Goal: Information Seeking & Learning: Check status

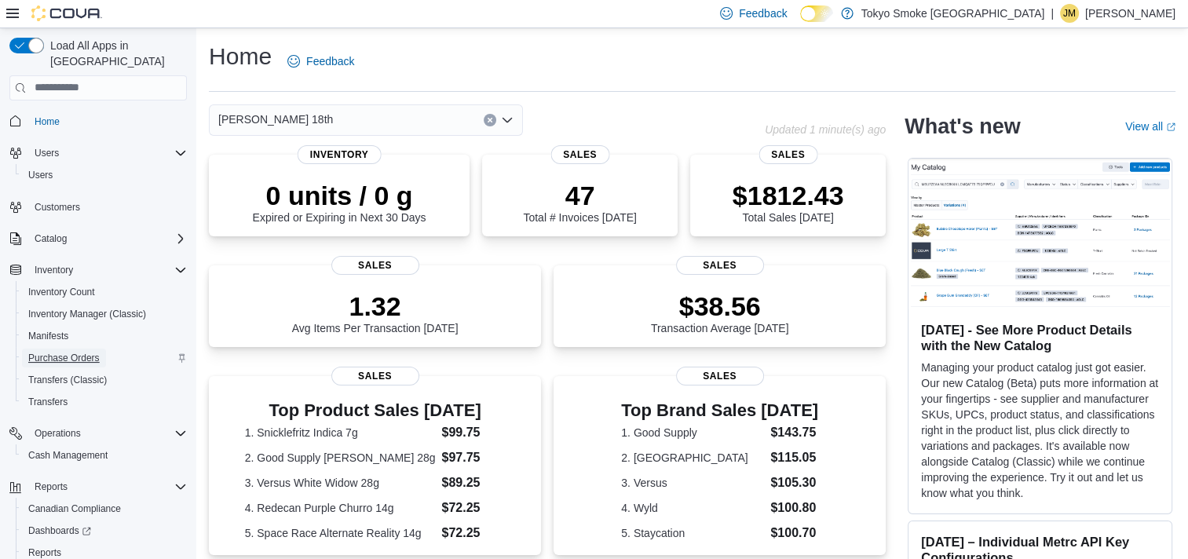
click at [70, 352] on span "Purchase Orders" at bounding box center [63, 358] width 71 height 13
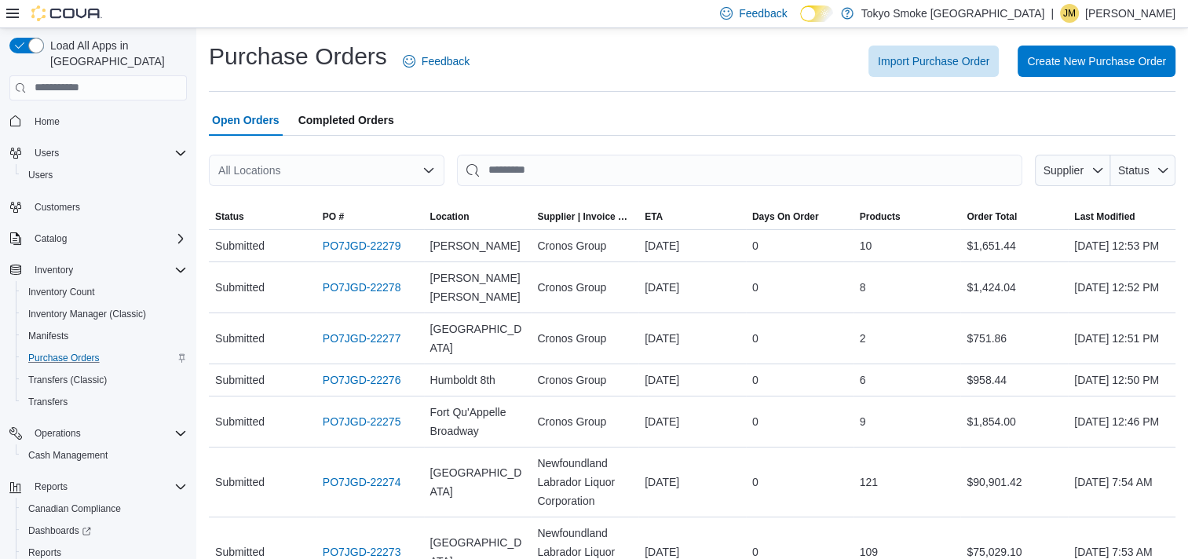
click at [342, 173] on div "All Locations" at bounding box center [327, 170] width 236 height 31
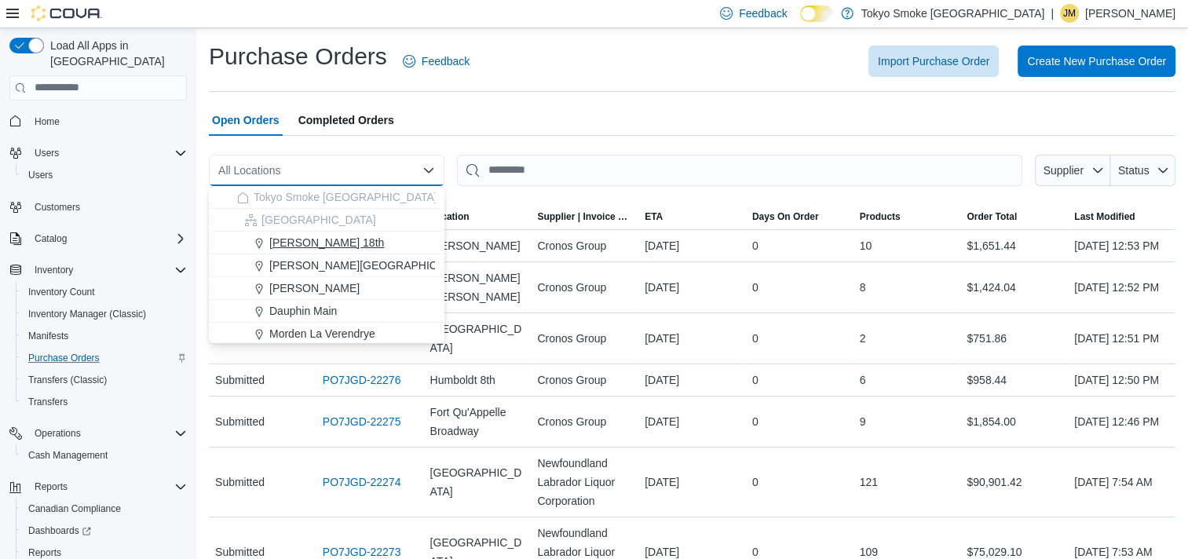
click at [325, 243] on span "Brandon 18th" at bounding box center [326, 243] width 115 height 16
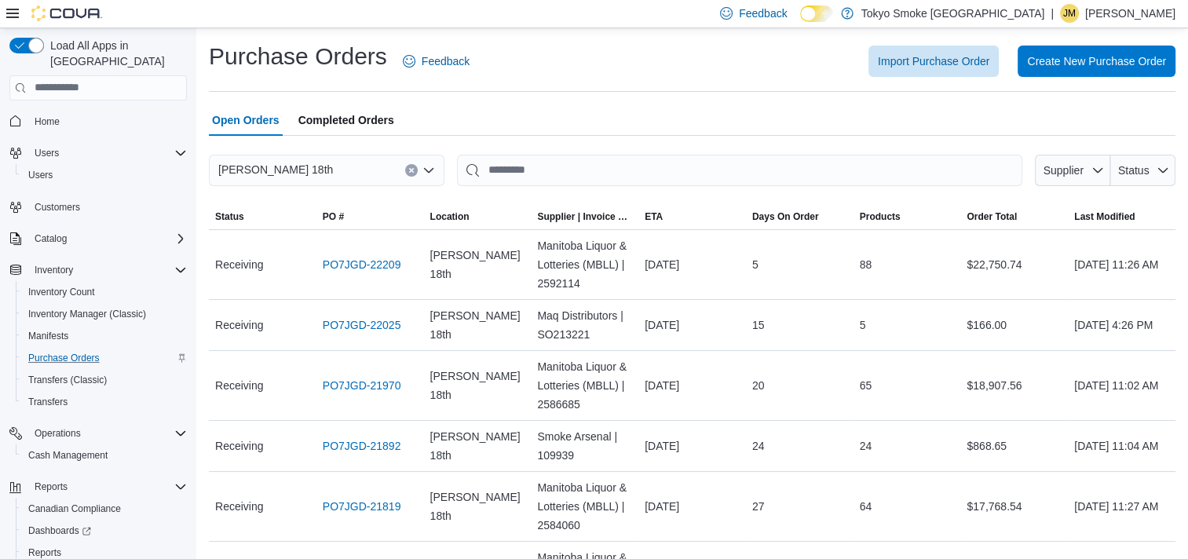
click at [411, 167] on icon "Clear input" at bounding box center [411, 170] width 6 height 6
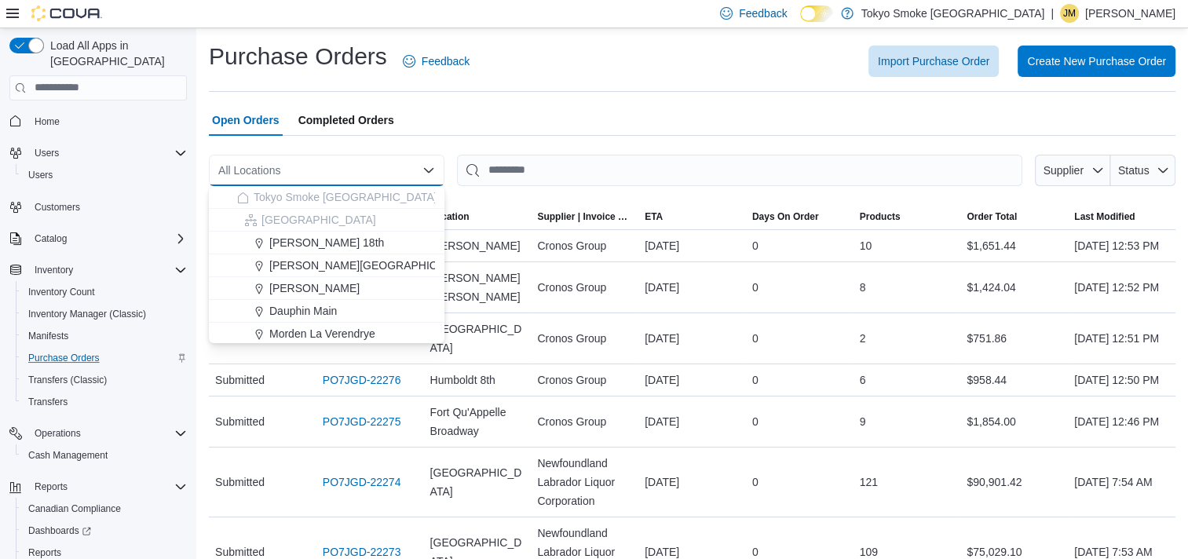
click at [449, 145] on div at bounding box center [692, 145] width 966 height 19
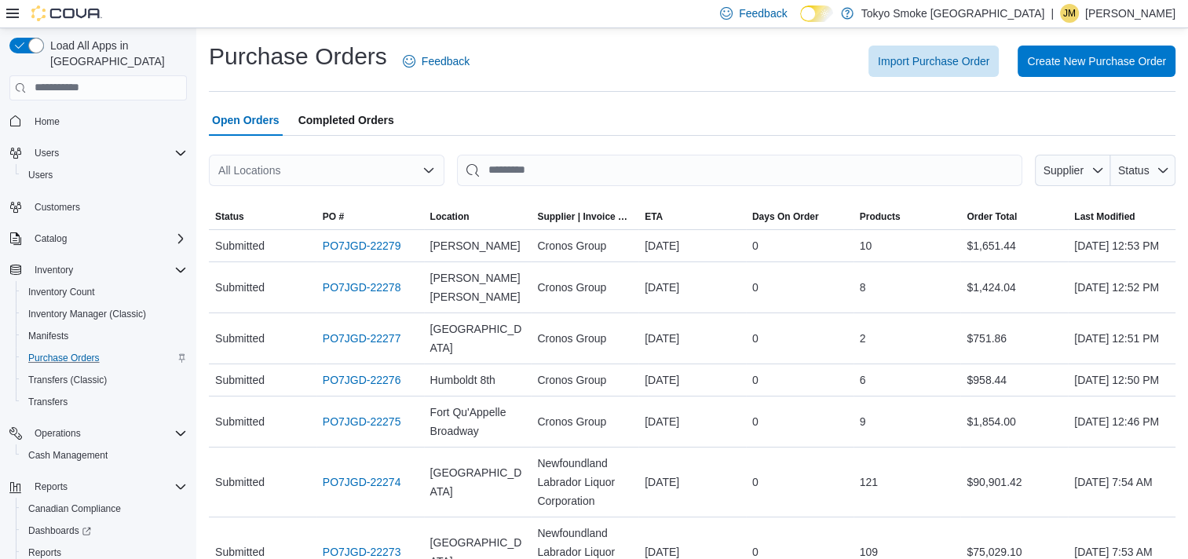
click at [386, 170] on div "All Locations" at bounding box center [327, 170] width 236 height 31
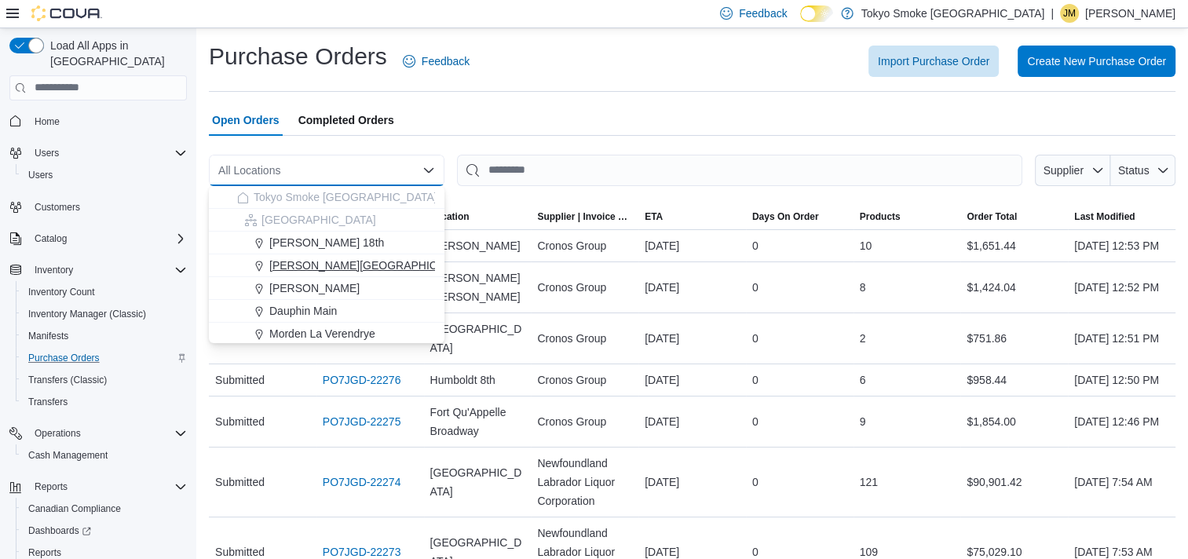
click at [364, 267] on span "Brandon Corral Centre" at bounding box center [371, 265] width 205 height 16
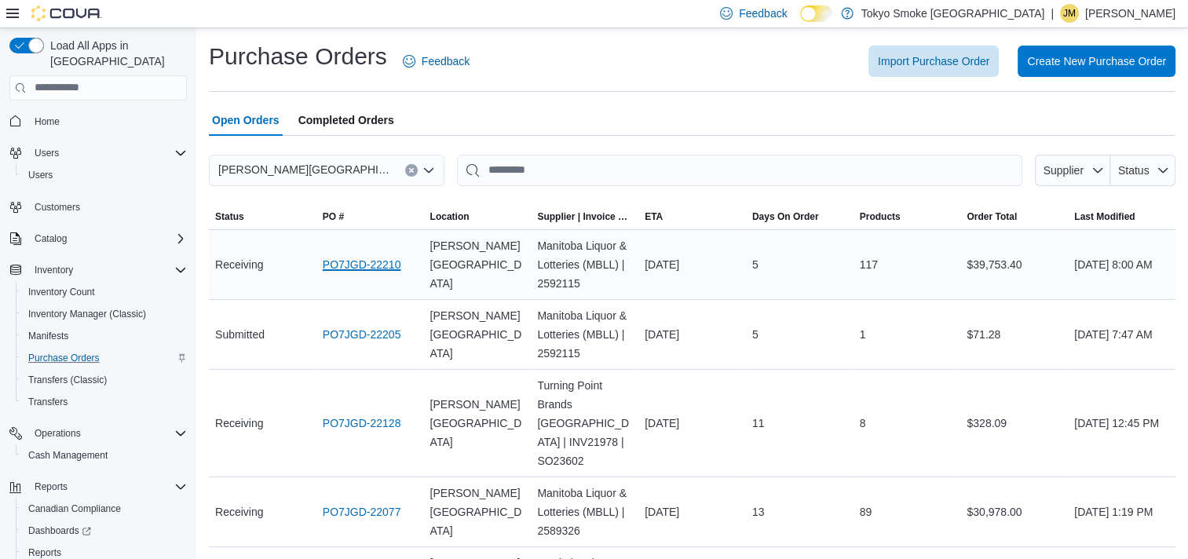
click at [373, 265] on link "PO7JGD-22210" at bounding box center [362, 264] width 79 height 19
click at [408, 168] on icon "Clear input" at bounding box center [411, 170] width 6 height 6
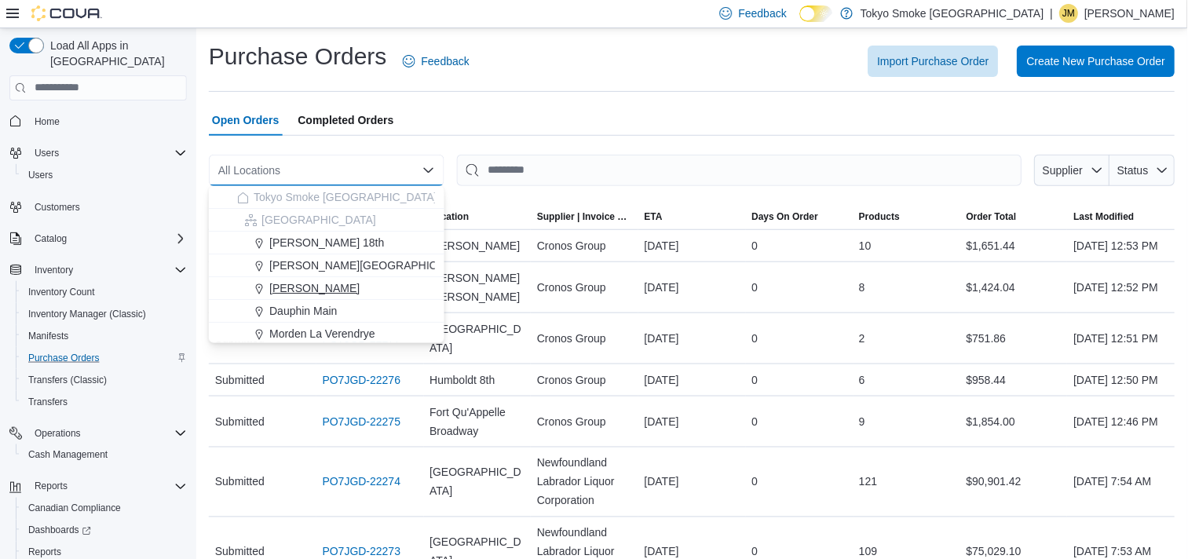
click at [346, 284] on span "[PERSON_NAME]" at bounding box center [314, 288] width 90 height 16
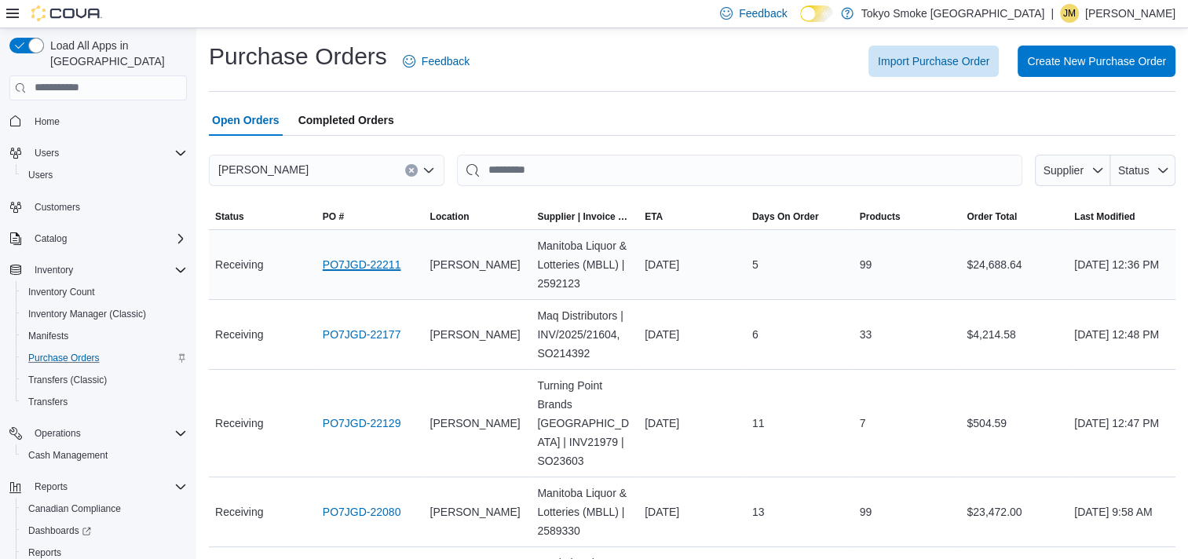
click at [368, 262] on link "PO7JGD-22211" at bounding box center [362, 264] width 79 height 19
click at [411, 167] on icon "Clear input" at bounding box center [411, 170] width 6 height 6
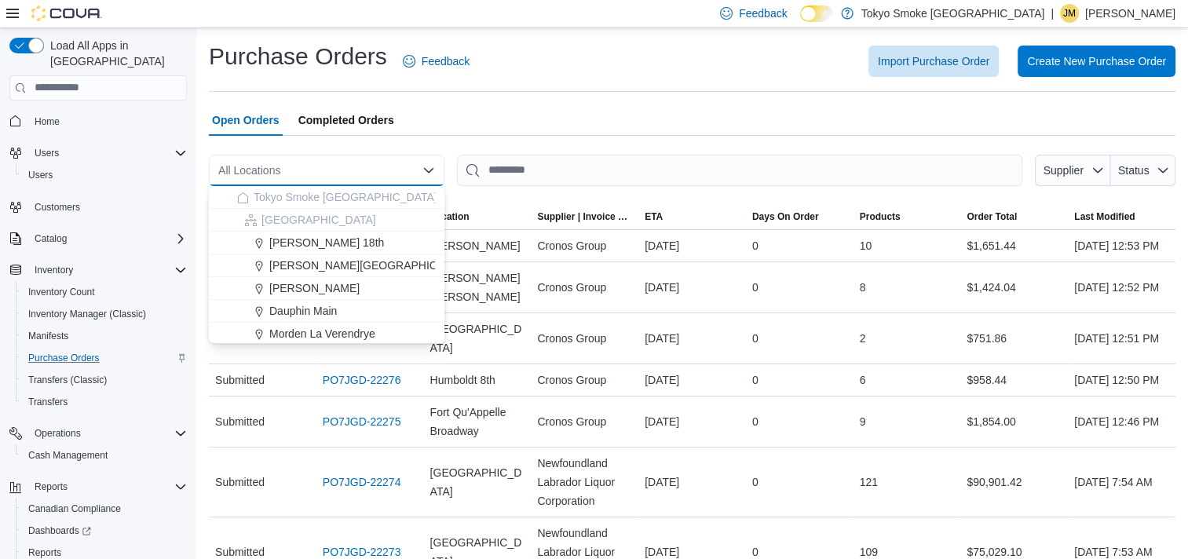
click at [509, 135] on div "Open Orders Completed Orders" at bounding box center [692, 119] width 966 height 31
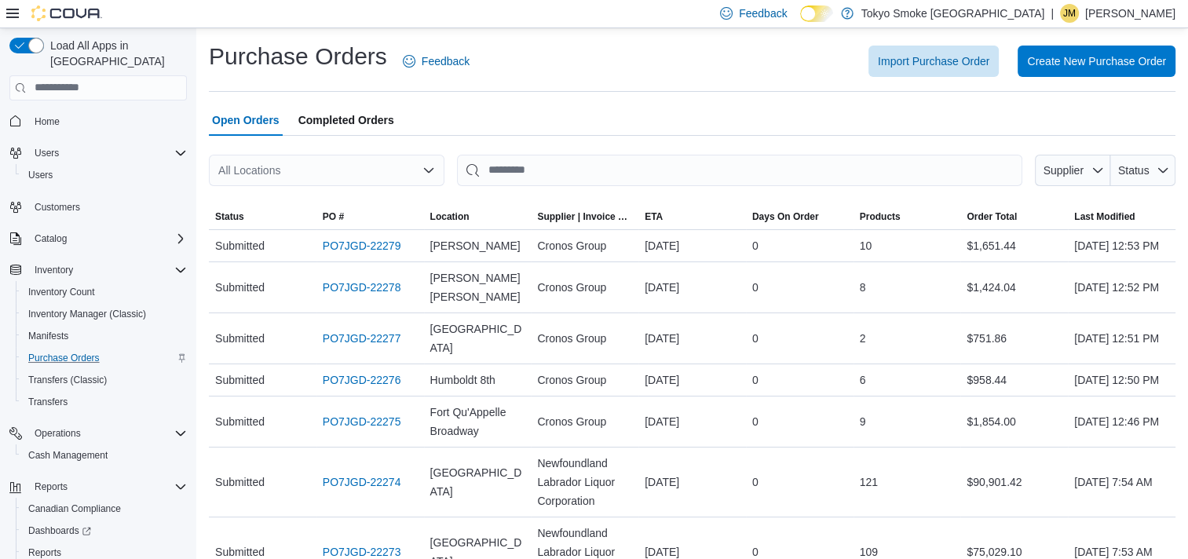
click at [388, 183] on div "All Locations" at bounding box center [327, 170] width 236 height 31
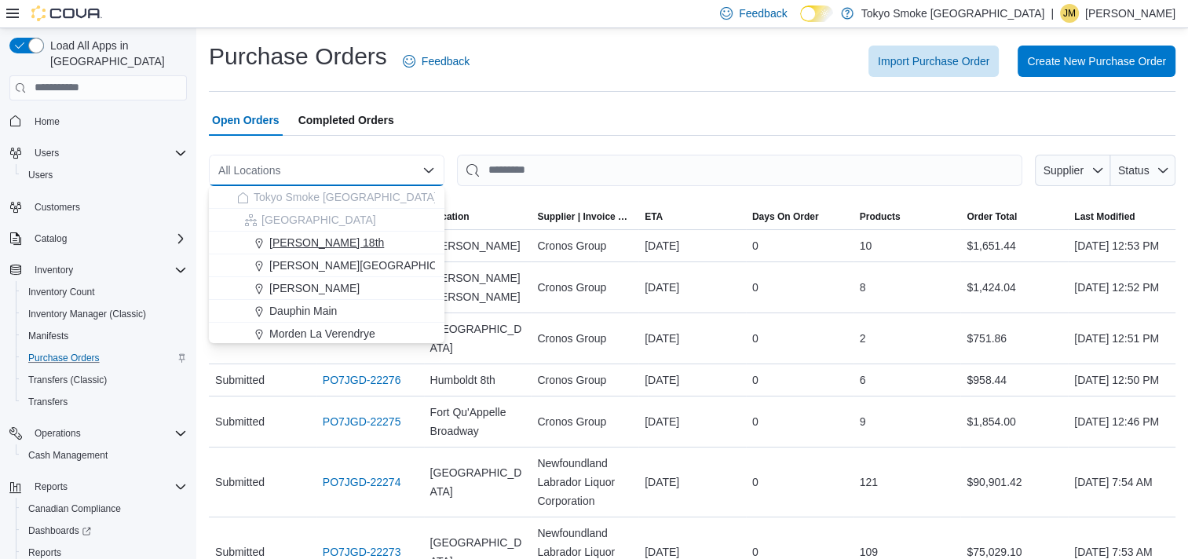
click at [346, 242] on div "Brandon 18th" at bounding box center [336, 243] width 198 height 16
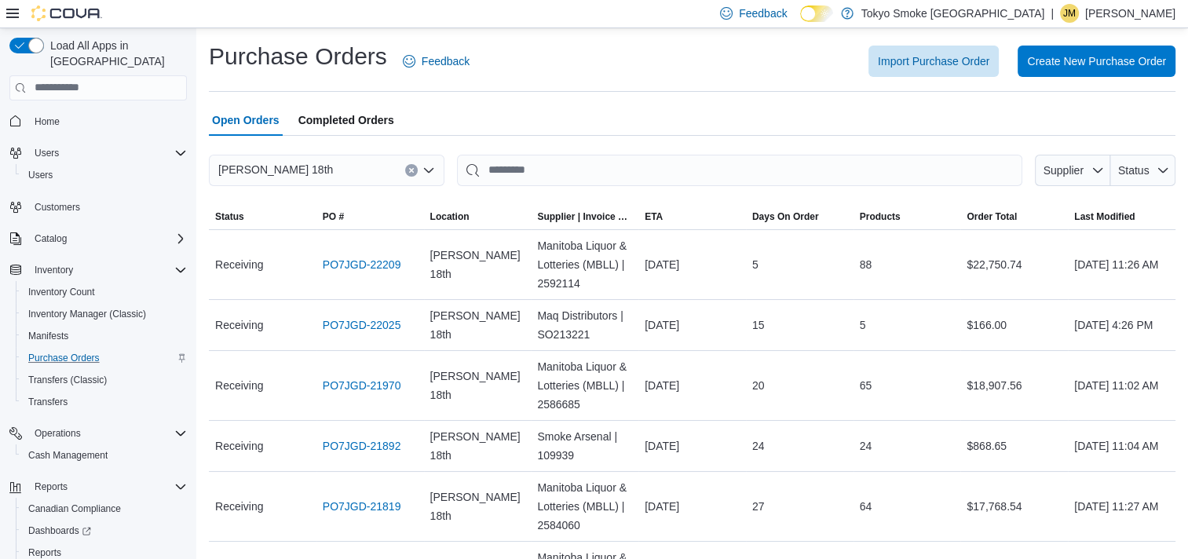
click at [565, 136] on div at bounding box center [692, 145] width 966 height 19
click at [404, 173] on div "Brandon 18th" at bounding box center [327, 170] width 236 height 31
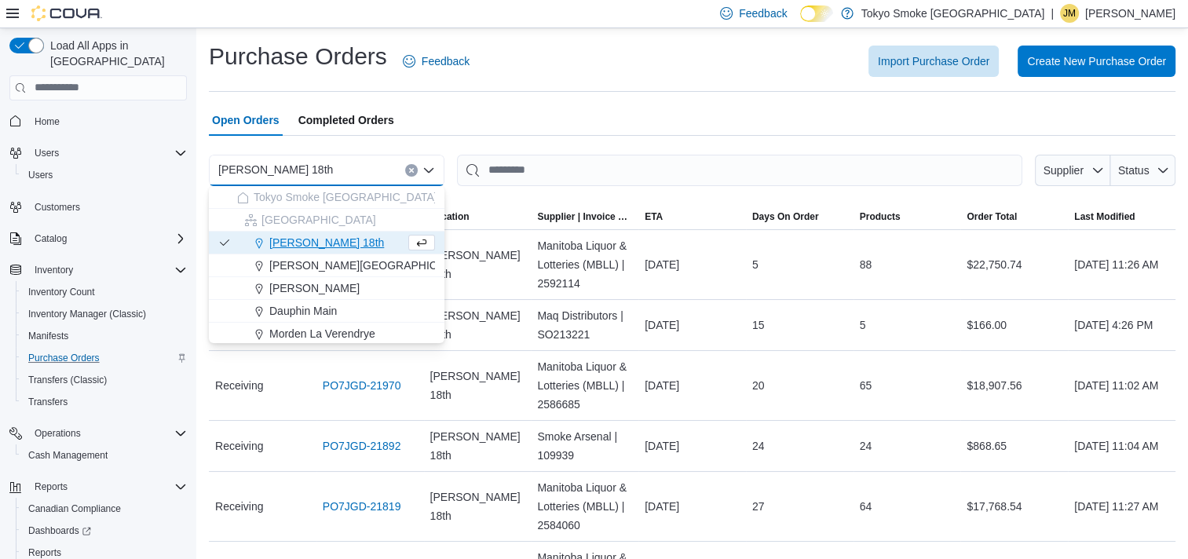
click at [408, 171] on icon "Clear input" at bounding box center [411, 170] width 6 height 6
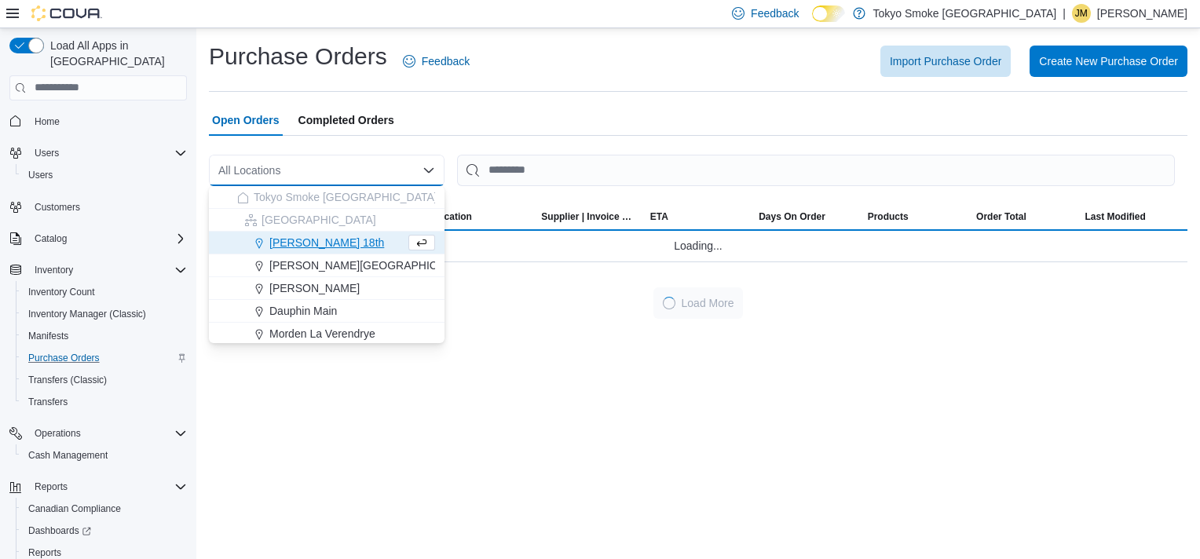
click at [327, 238] on span "Brandon 18th" at bounding box center [326, 243] width 115 height 16
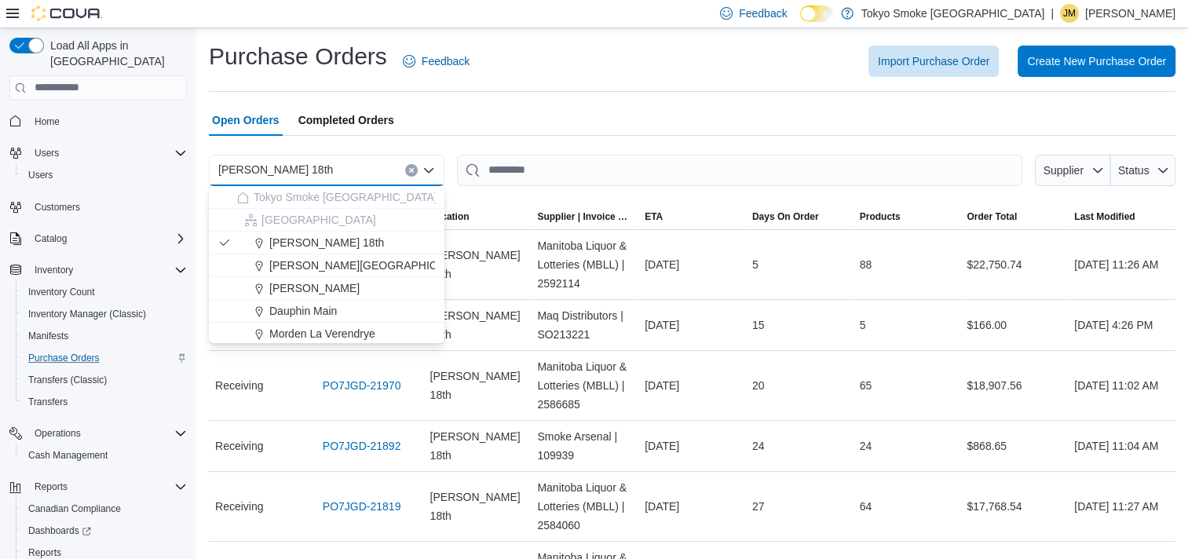
click at [414, 159] on div "Brandon 18th Combo box. Selected. Brandon 18th. Press Backspace to delete Brand…" at bounding box center [327, 170] width 236 height 31
click at [411, 171] on icon "Clear input" at bounding box center [411, 170] width 6 height 6
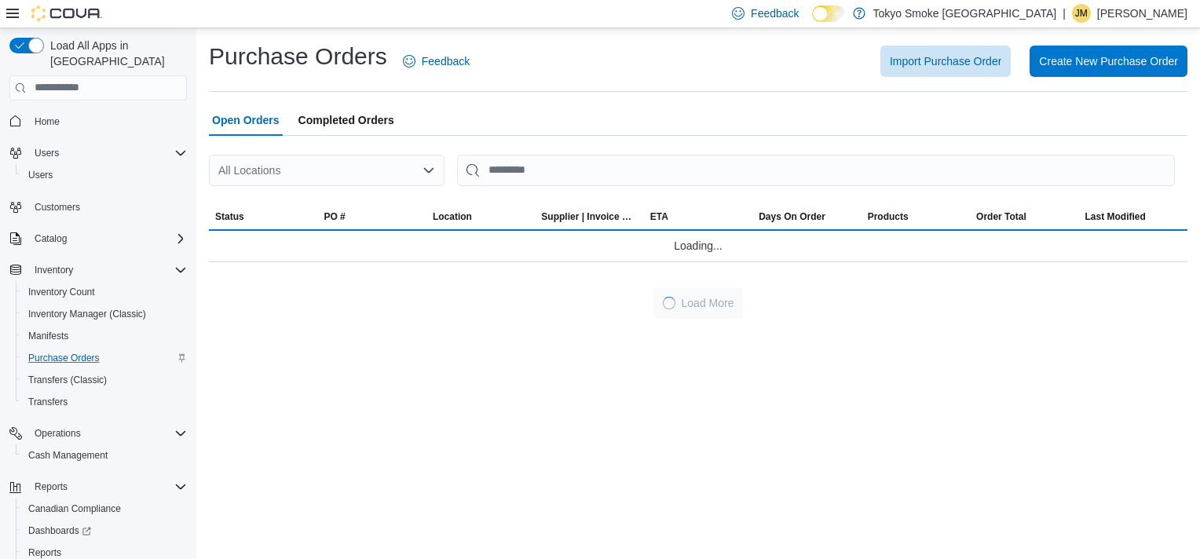
click at [529, 330] on div "Purchase Orders Feedback Import Purchase Order Create New Purchase Order Open O…" at bounding box center [697, 179] width 1003 height 303
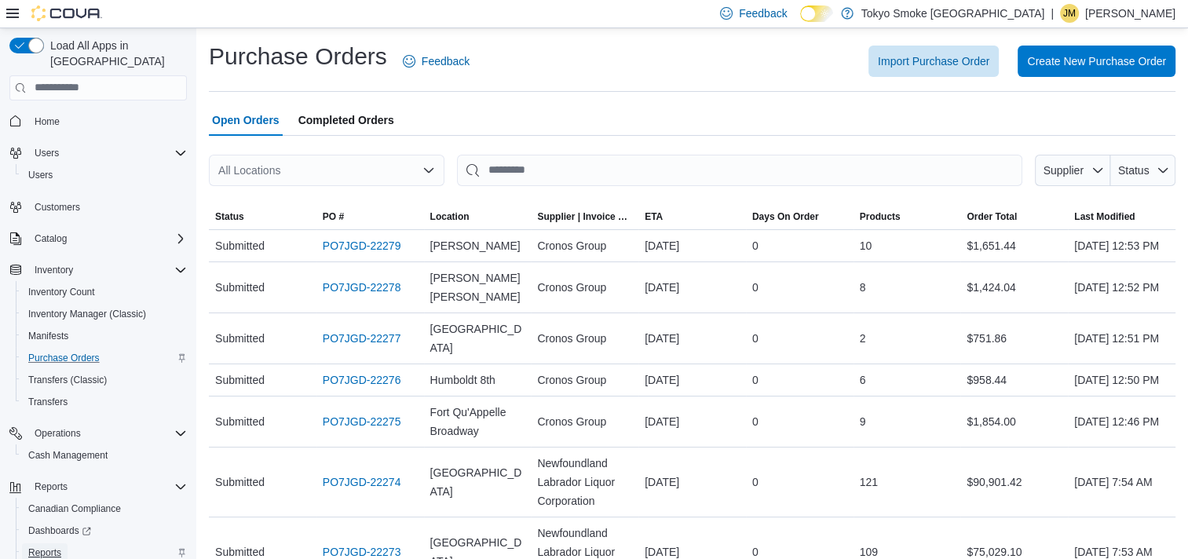
click at [49, 546] on span "Reports" at bounding box center [44, 552] width 33 height 13
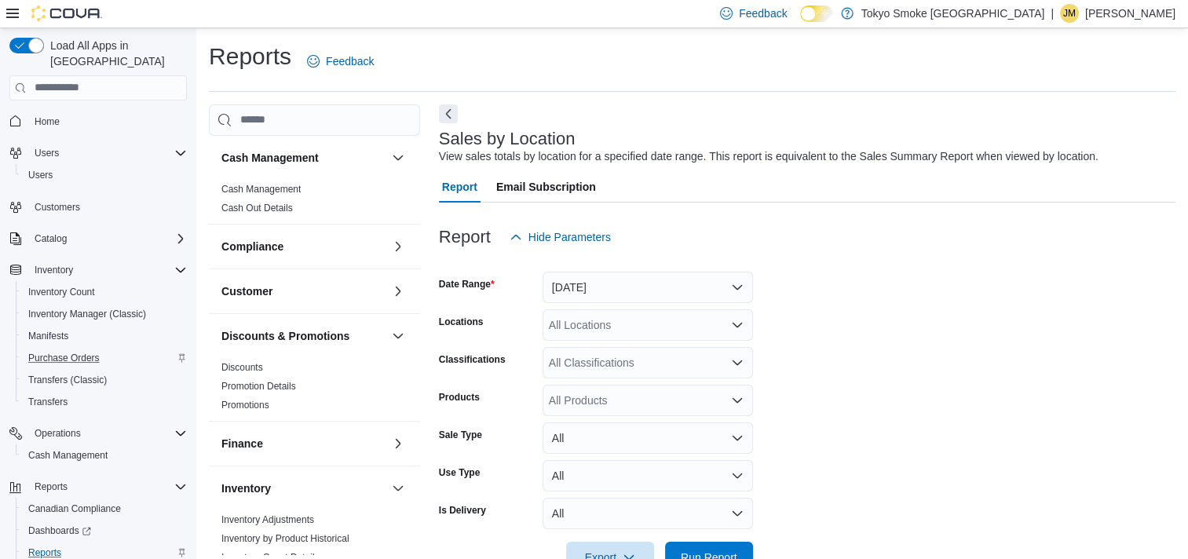
scroll to position [36, 0]
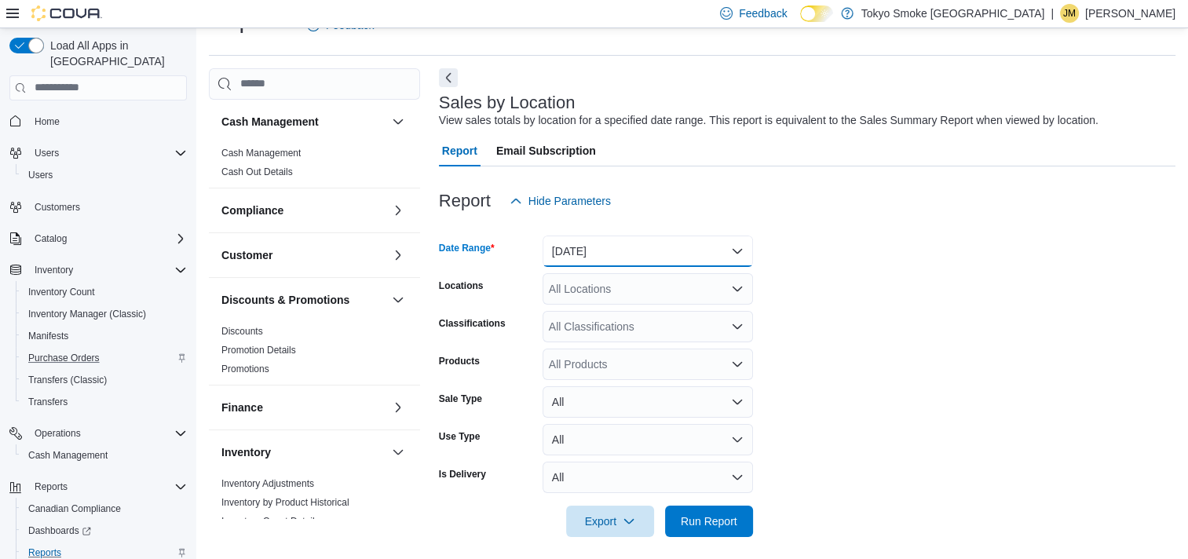
click at [637, 256] on button "Yesterday" at bounding box center [647, 251] width 210 height 31
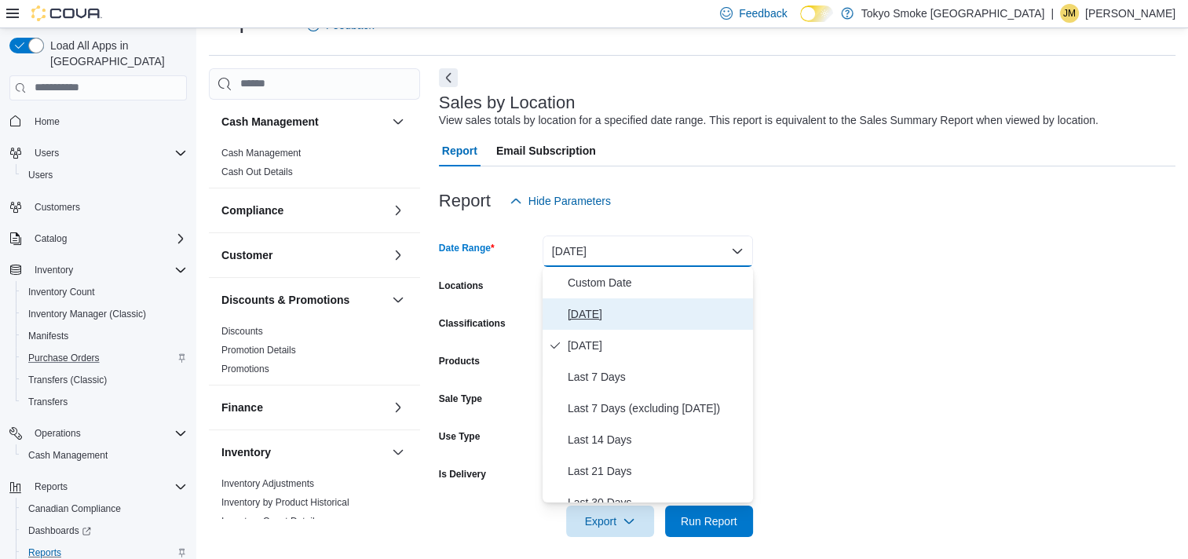
click at [634, 311] on span "Today" at bounding box center [657, 314] width 179 height 19
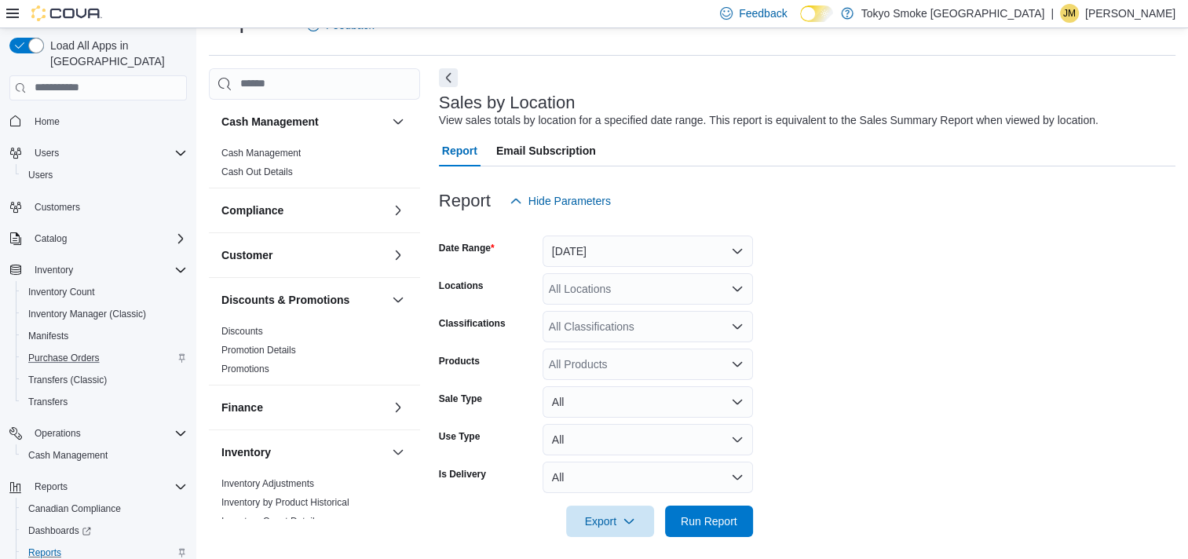
click at [600, 279] on div "All Locations" at bounding box center [647, 288] width 210 height 31
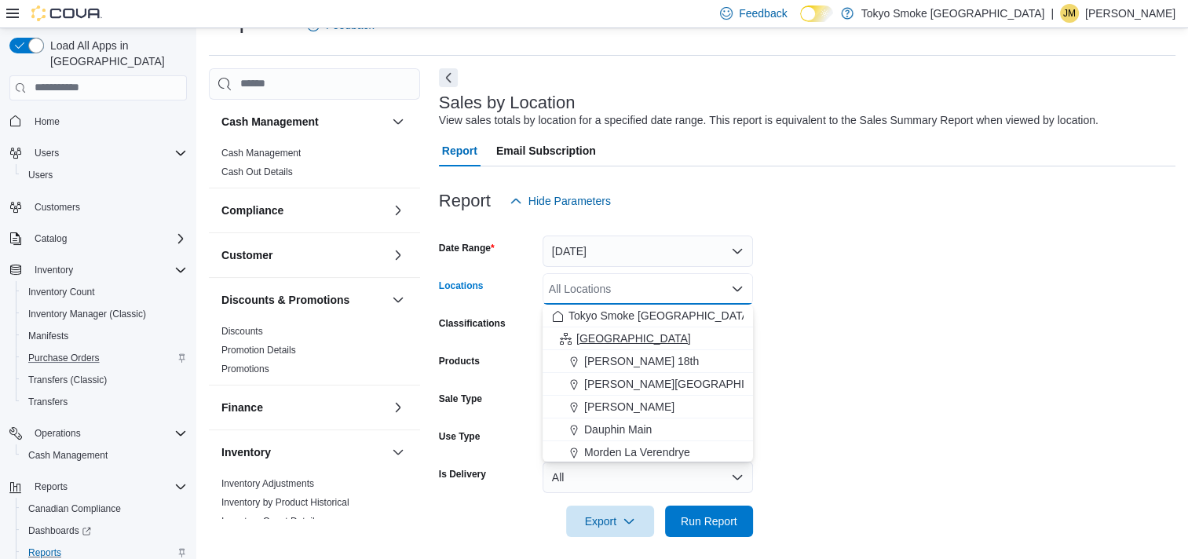
click at [614, 332] on span "Manitoba" at bounding box center [633, 339] width 115 height 16
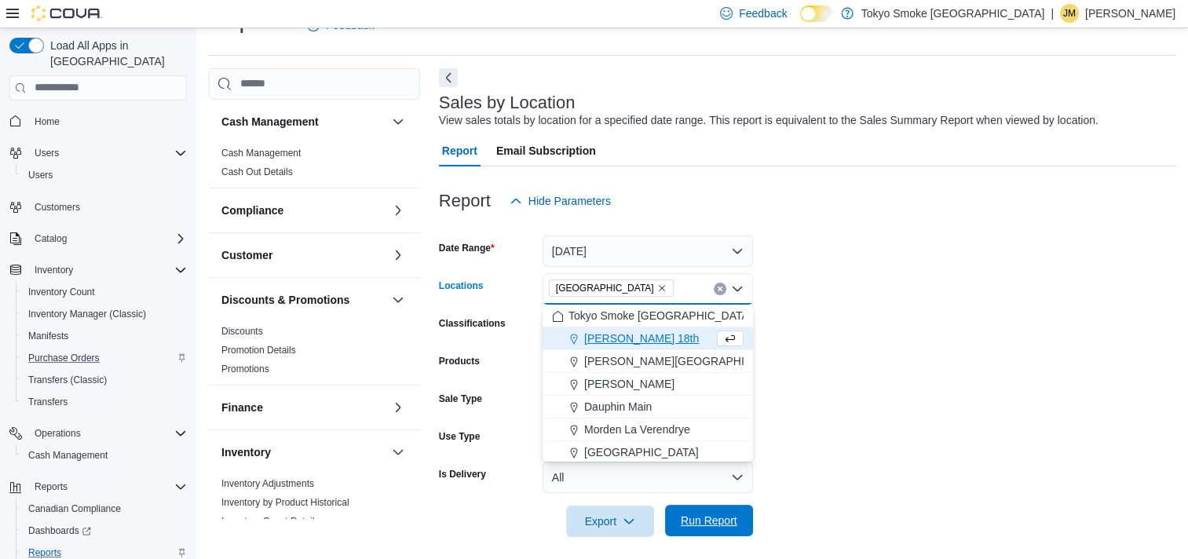
click at [721, 522] on span "Run Report" at bounding box center [709, 521] width 57 height 16
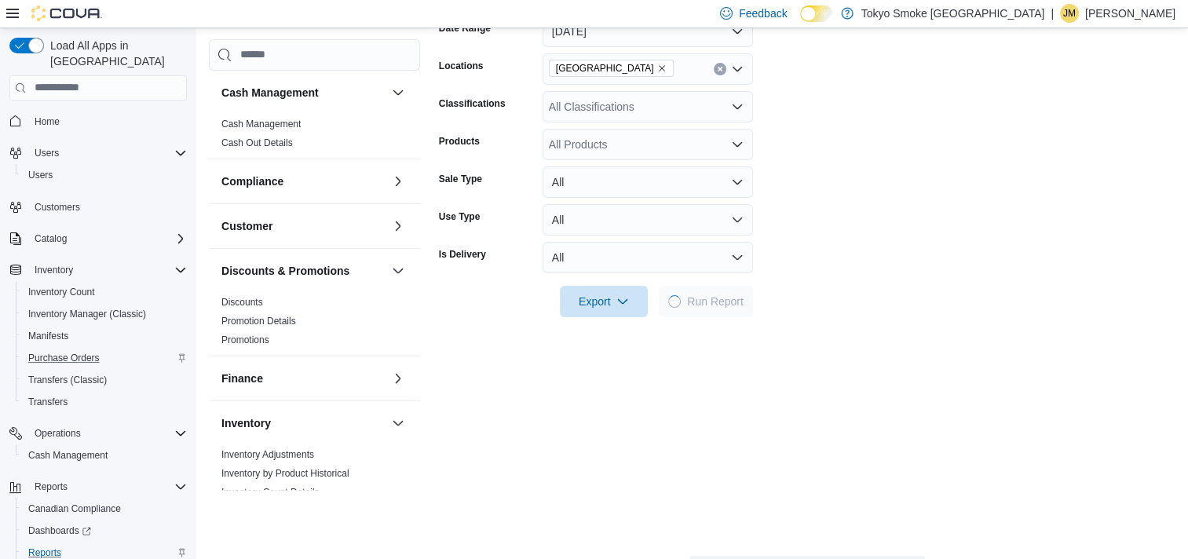
scroll to position [507, 0]
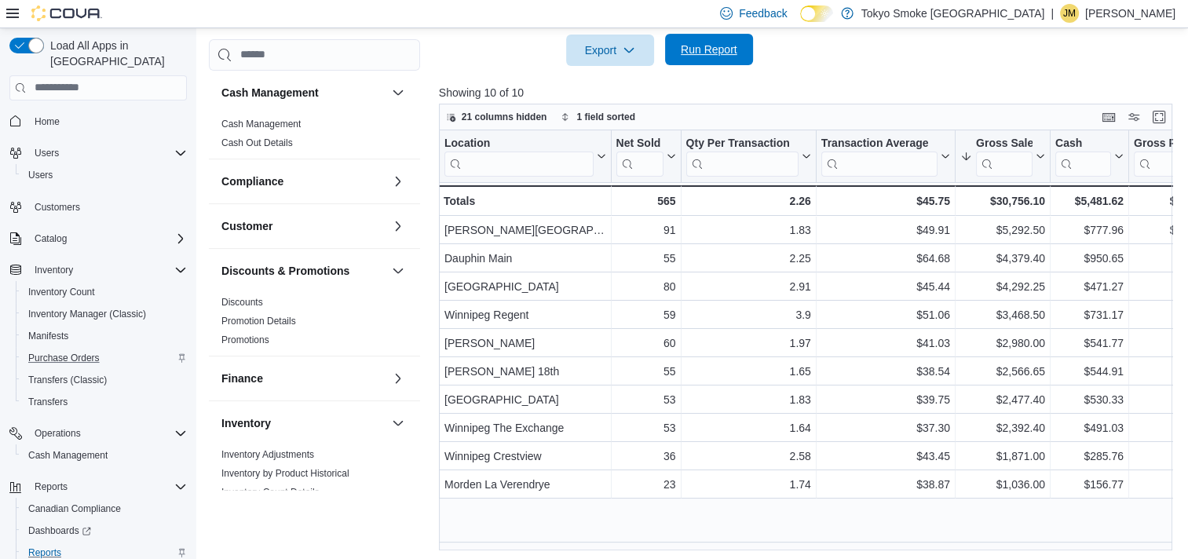
click at [692, 41] on span "Run Report" at bounding box center [708, 49] width 69 height 31
click at [697, 53] on span "Run Report" at bounding box center [709, 50] width 57 height 16
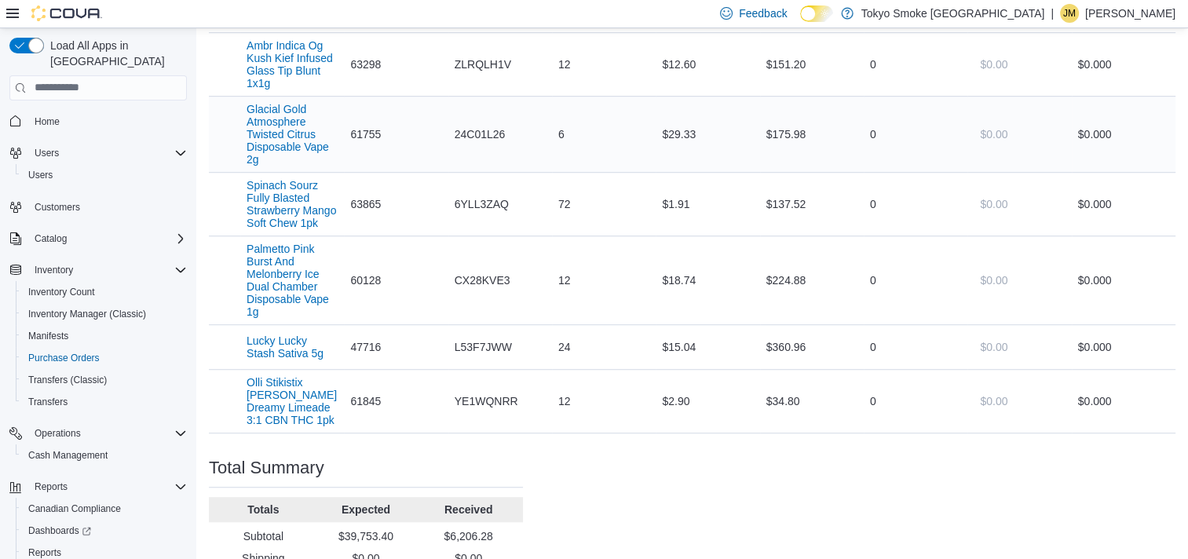
scroll to position [6987, 0]
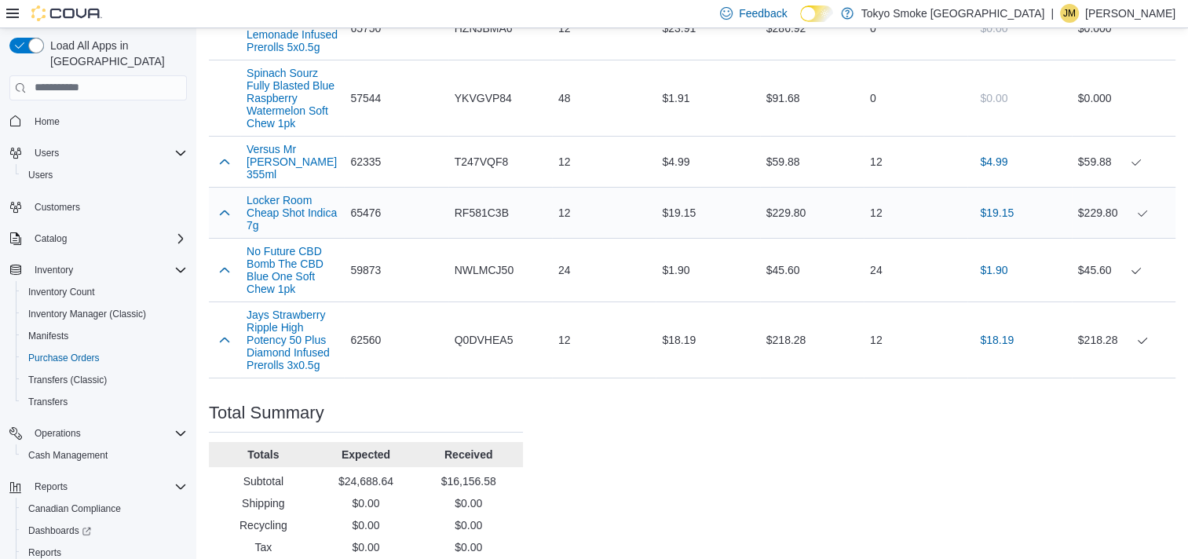
scroll to position [5809, 0]
